Goal: Information Seeking & Learning: Understand process/instructions

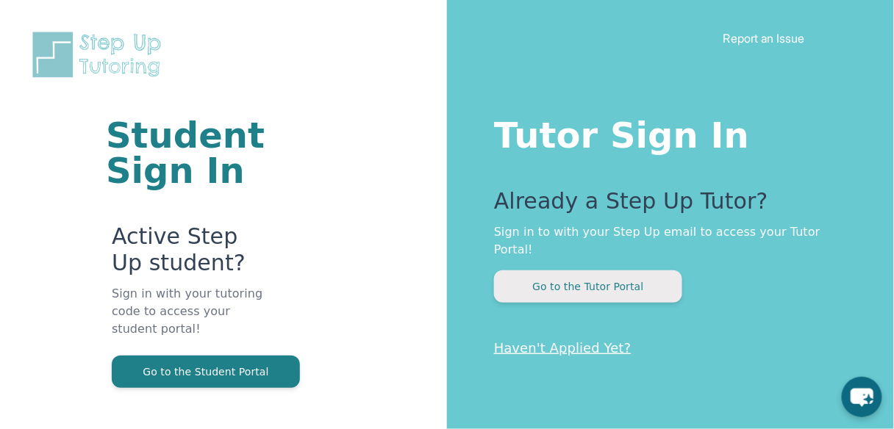
click at [646, 281] on button "Go to the Tutor Portal" at bounding box center [588, 287] width 188 height 32
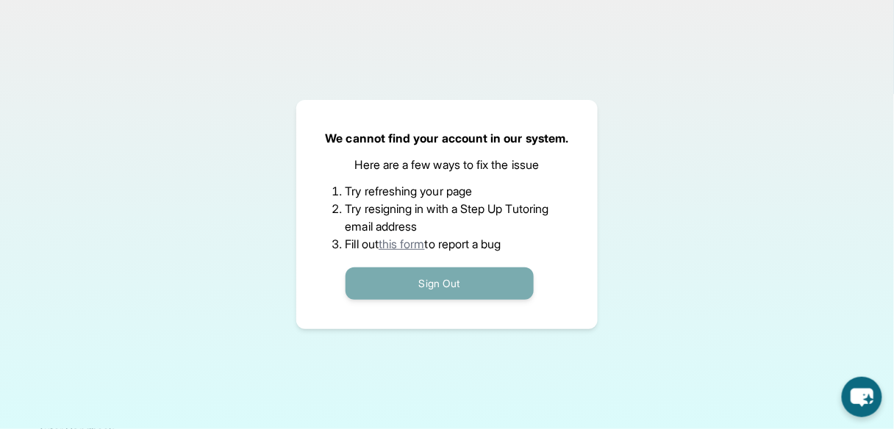
click at [482, 277] on button "Sign Out" at bounding box center [440, 284] width 188 height 32
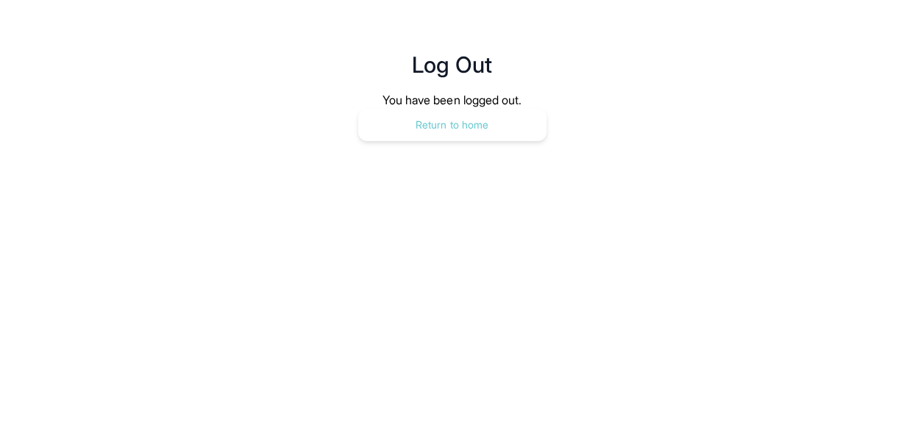
click at [471, 121] on button "Return to home" at bounding box center [452, 125] width 188 height 32
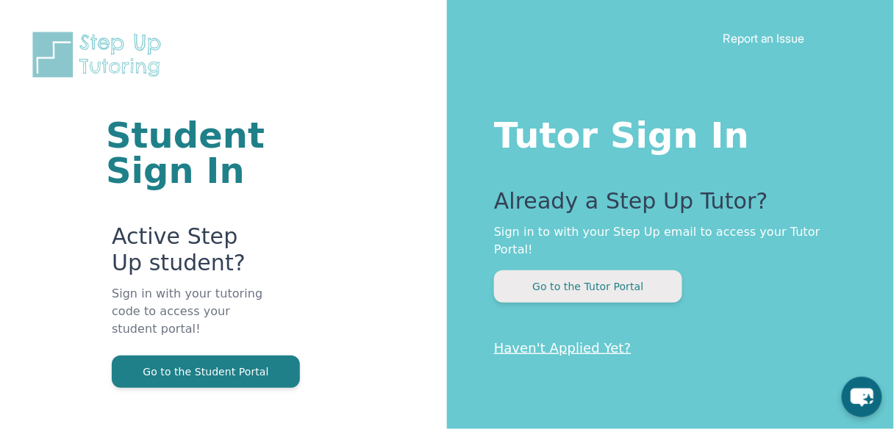
click at [580, 271] on button "Go to the Tutor Portal" at bounding box center [588, 287] width 188 height 32
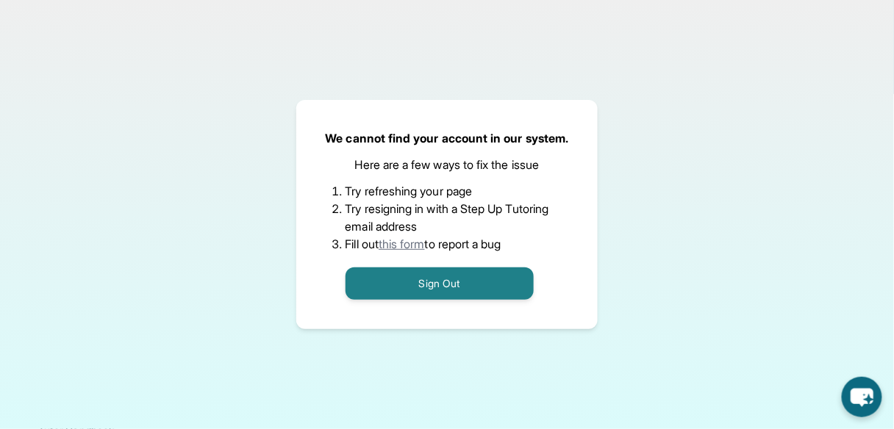
click at [415, 240] on link "this form" at bounding box center [402, 244] width 46 height 15
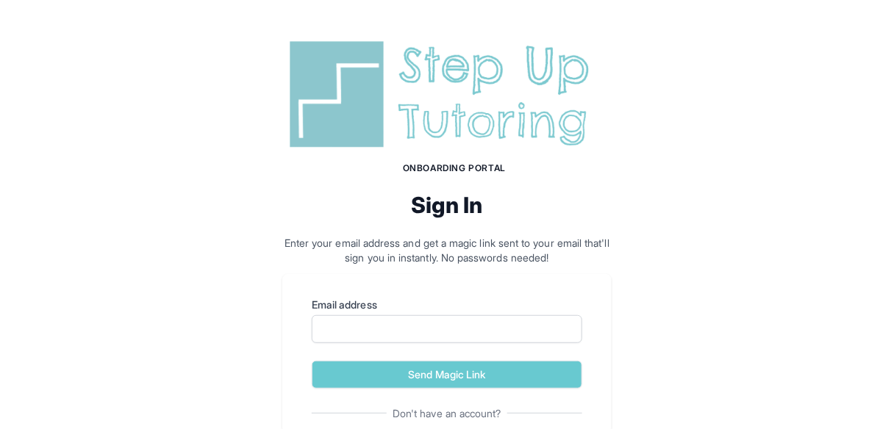
scroll to position [95, 0]
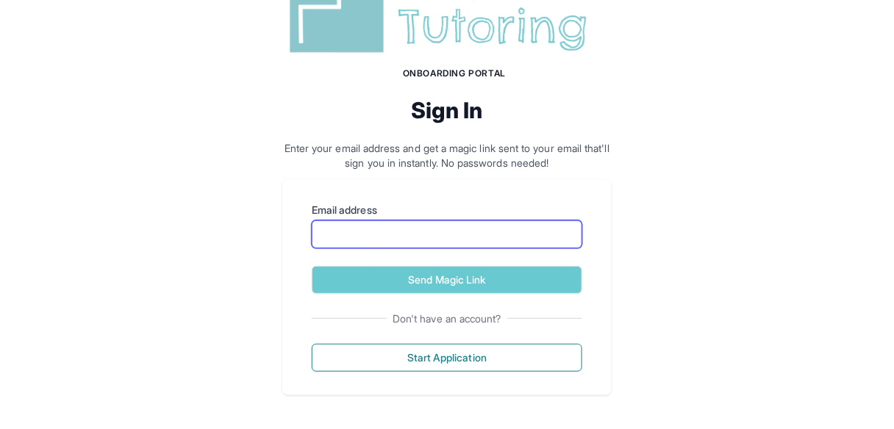
click at [529, 229] on input "Email address" at bounding box center [447, 235] width 271 height 28
type input "**********"
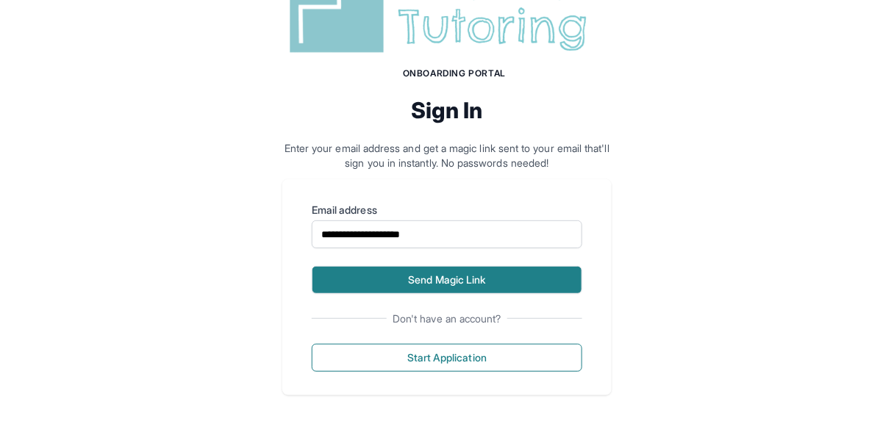
click at [453, 285] on button "Send Magic Link" at bounding box center [447, 280] width 271 height 28
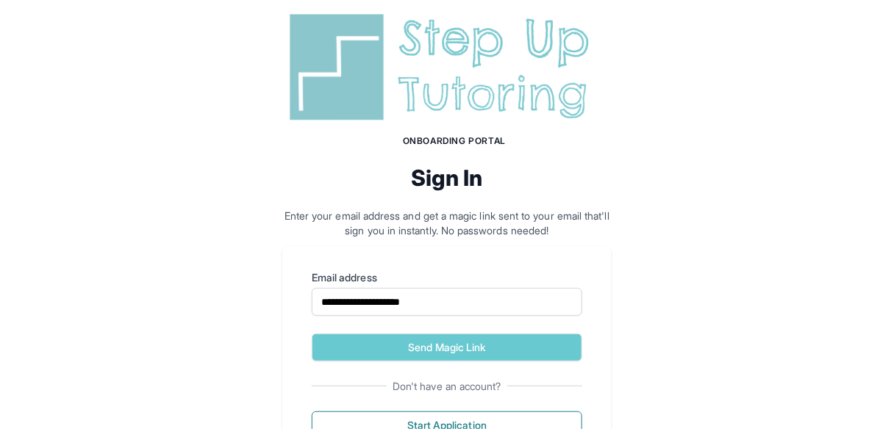
scroll to position [163, 0]
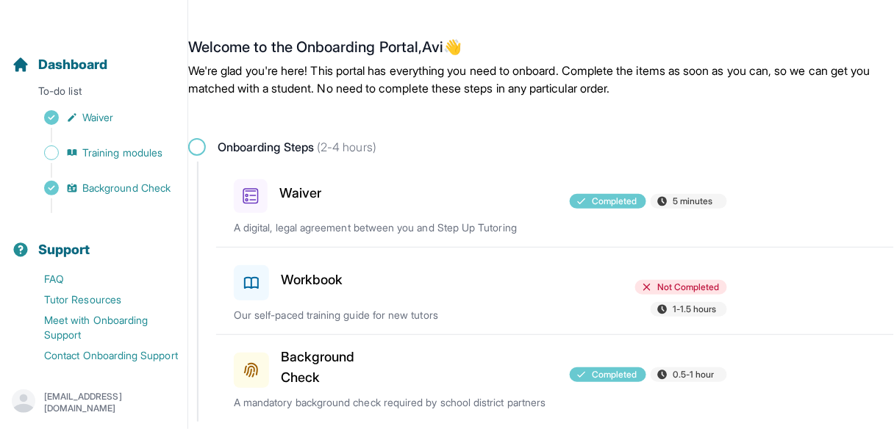
scroll to position [57, 0]
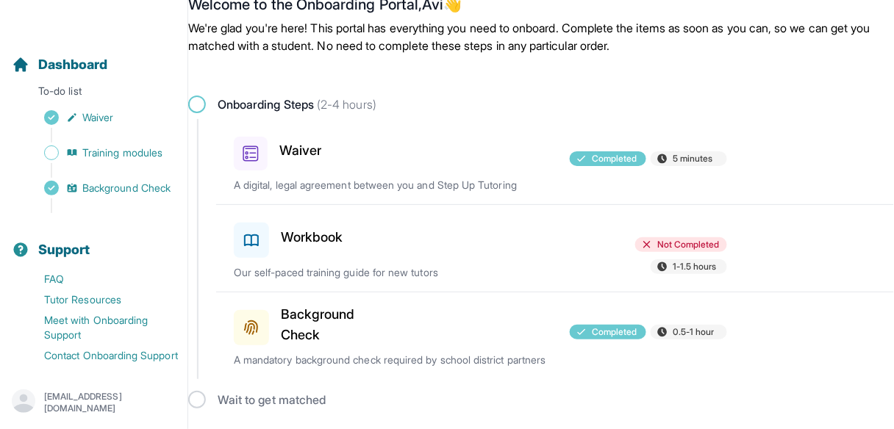
click at [286, 227] on h3 "Workbook" at bounding box center [312, 237] width 62 height 21
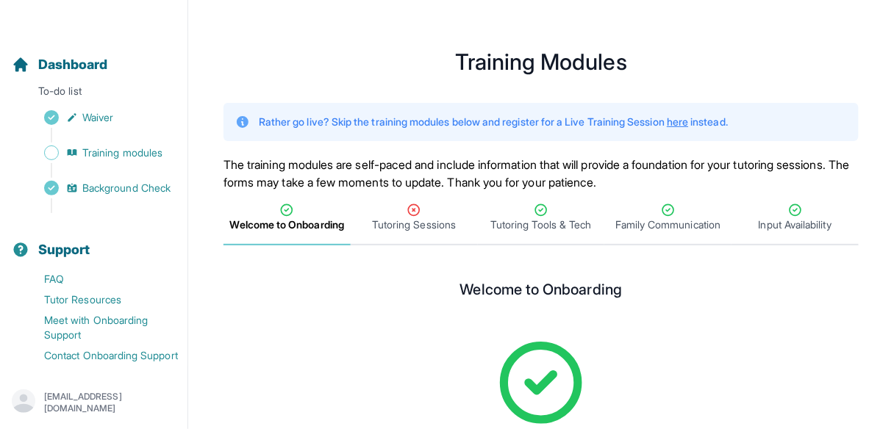
scroll to position [7, 0]
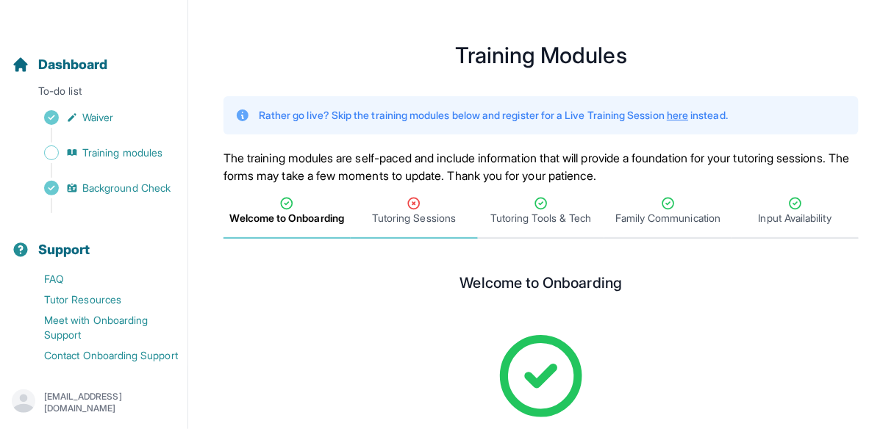
click at [407, 204] on icon "Tabs" at bounding box center [414, 203] width 15 height 15
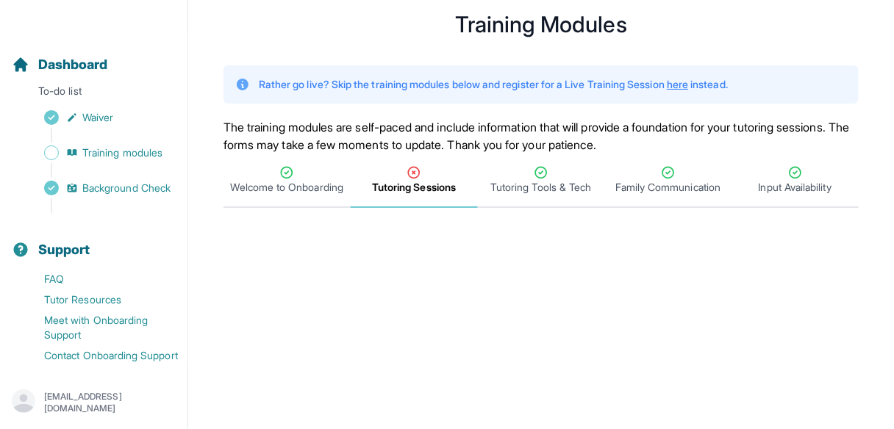
scroll to position [37, 0]
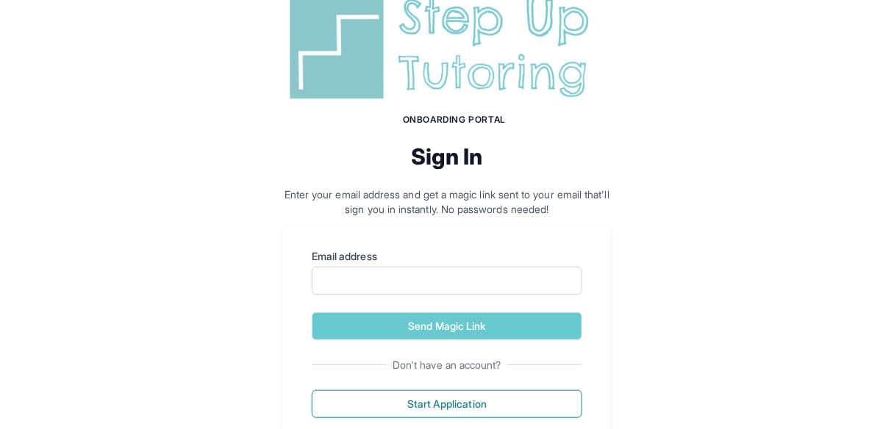
scroll to position [49, 0]
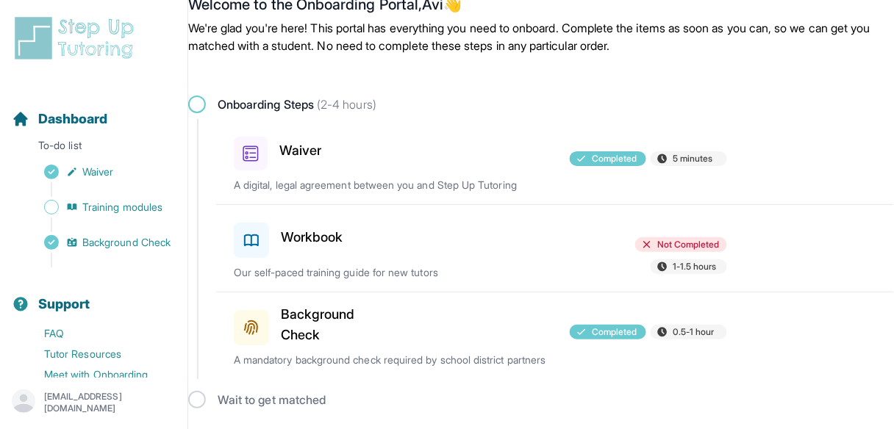
scroll to position [57, 0]
click at [283, 265] on p "Our self-paced training guide for new tutors" at bounding box center [394, 272] width 321 height 15
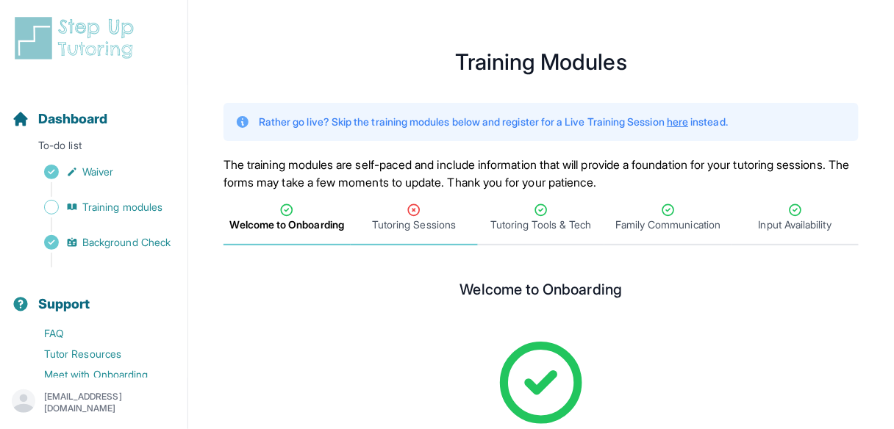
click at [373, 207] on div "Tutoring Sessions" at bounding box center [414, 217] width 121 height 29
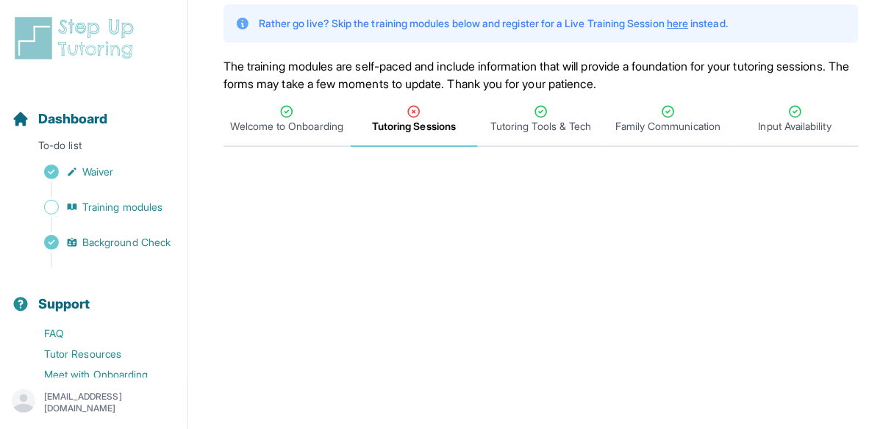
scroll to position [99, 0]
